Goal: Information Seeking & Learning: Learn about a topic

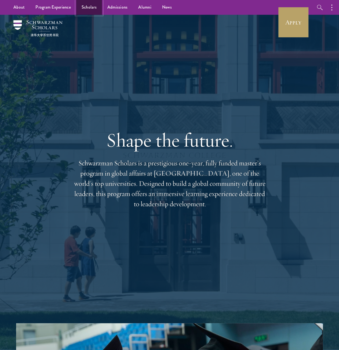
click at [80, 5] on link "Scholars" at bounding box center [89, 7] width 26 height 15
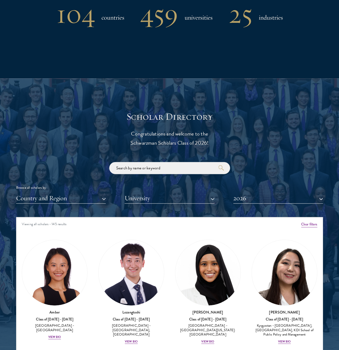
scroll to position [537, 0]
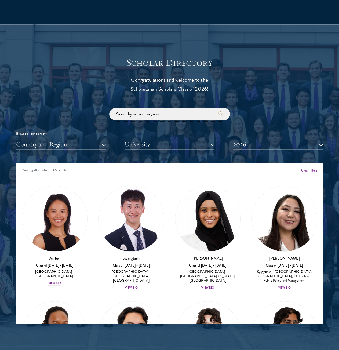
click at [144, 114] on input "search" at bounding box center [169, 114] width 121 height 12
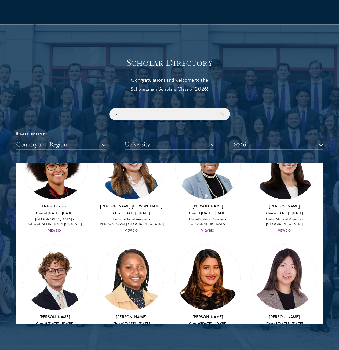
scroll to position [1102, 0]
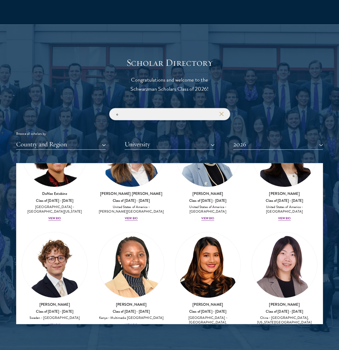
type input "o"
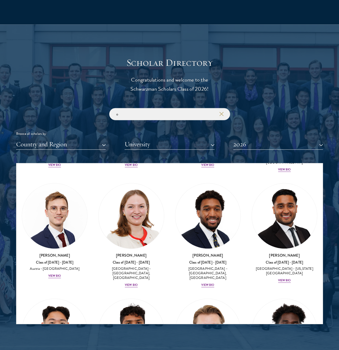
scroll to position [3359, 0]
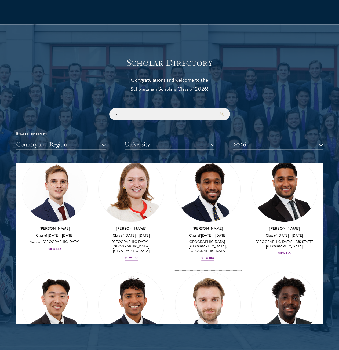
click at [194, 272] on img at bounding box center [207, 304] width 65 height 65
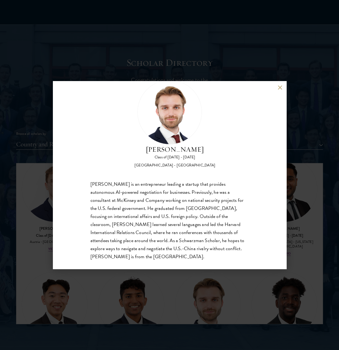
scroll to position [25, 0]
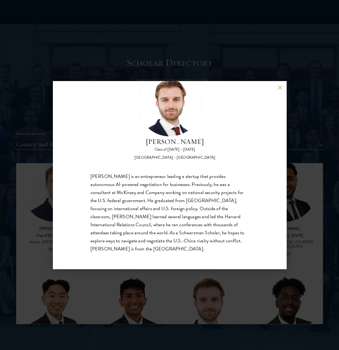
click at [282, 86] on button at bounding box center [280, 87] width 5 height 5
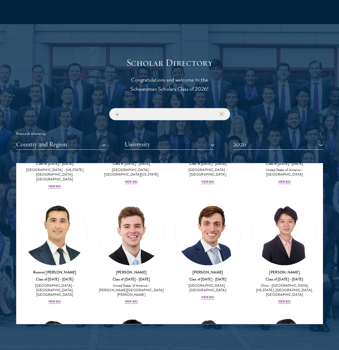
scroll to position [3385, 0]
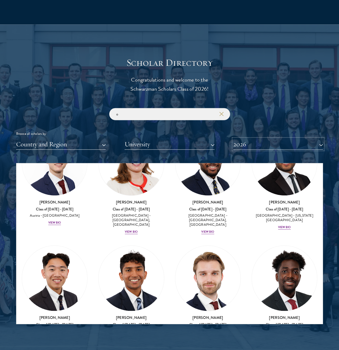
click at [250, 146] on button "2026" at bounding box center [279, 144] width 90 height 11
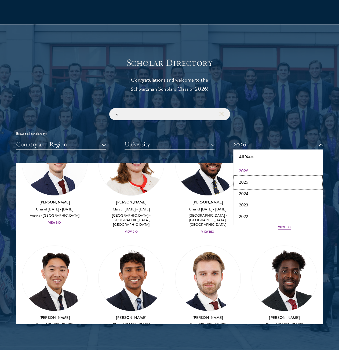
click at [249, 180] on button "2025" at bounding box center [278, 182] width 87 height 11
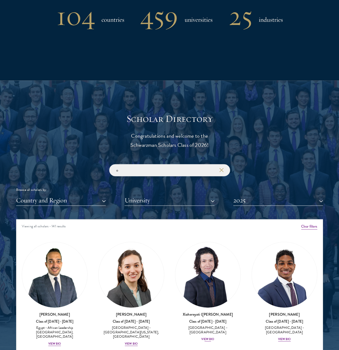
scroll to position [511, 0]
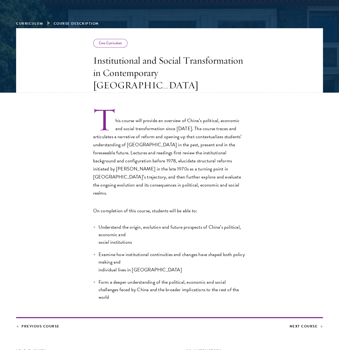
scroll to position [81, 0]
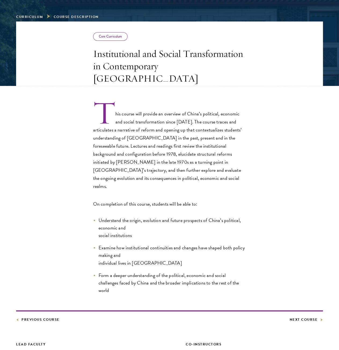
click at [170, 59] on h3 "Institutional and Social Transformation in Contemporary [GEOGRAPHIC_DATA]" at bounding box center [169, 66] width 153 height 37
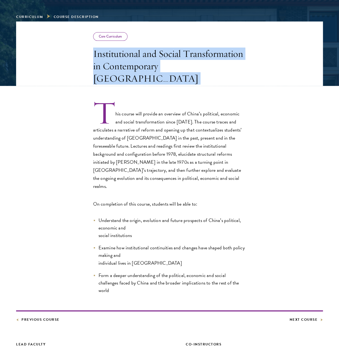
click at [170, 59] on h3 "Institutional and Social Transformation in Contemporary [GEOGRAPHIC_DATA]" at bounding box center [169, 66] width 153 height 37
copy div "Institutional and Social Transformation in Contemporary [GEOGRAPHIC_DATA]"
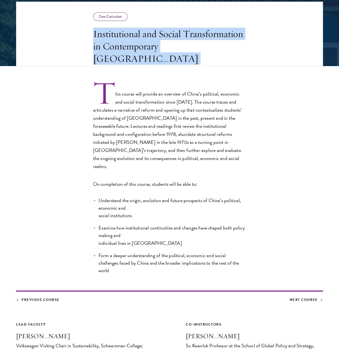
scroll to position [134, 0]
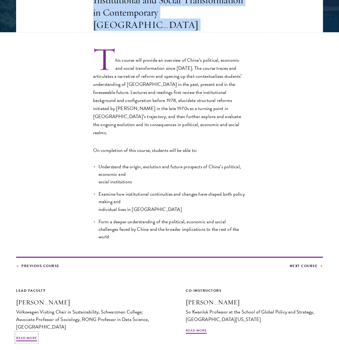
click at [33, 298] on h3 "[PERSON_NAME]" at bounding box center [85, 302] width 138 height 9
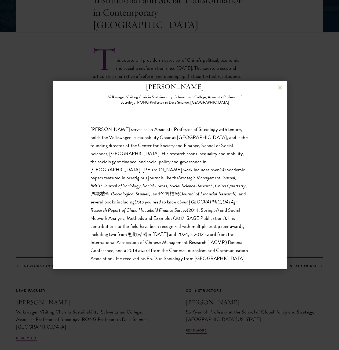
scroll to position [81, 0]
click at [170, 150] on p "[PERSON_NAME] serves as an Associate Professor of Sociology with tenure, holds …" at bounding box center [170, 193] width 159 height 137
click at [138, 164] on p "[PERSON_NAME] serves as an Associate Professor of Sociology with tenure, holds …" at bounding box center [170, 193] width 159 height 137
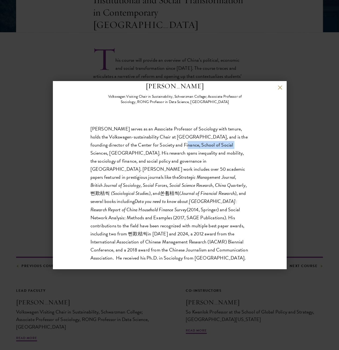
drag, startPoint x: 171, startPoint y: 142, endPoint x: 216, endPoint y: 148, distance: 44.4
click at [216, 148] on p "[PERSON_NAME] serves as an Associate Professor of Sociology with tenure, holds …" at bounding box center [170, 193] width 159 height 137
click at [158, 158] on p "[PERSON_NAME] serves as an Associate Professor of Sociology with tenure, holds …" at bounding box center [170, 193] width 159 height 137
drag, startPoint x: 139, startPoint y: 156, endPoint x: 213, endPoint y: 157, distance: 73.9
click at [213, 157] on p "[PERSON_NAME] serves as an Associate Professor of Sociology with tenure, holds …" at bounding box center [170, 193] width 159 height 137
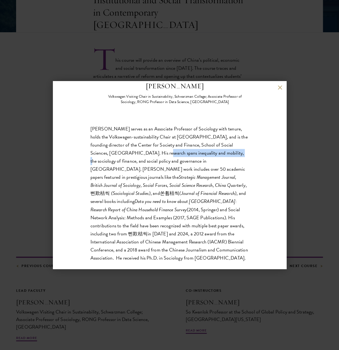
click at [213, 157] on p "[PERSON_NAME] serves as an Associate Professor of Sociology with tenure, holds …" at bounding box center [170, 193] width 159 height 137
